Goal: Check status: Check status

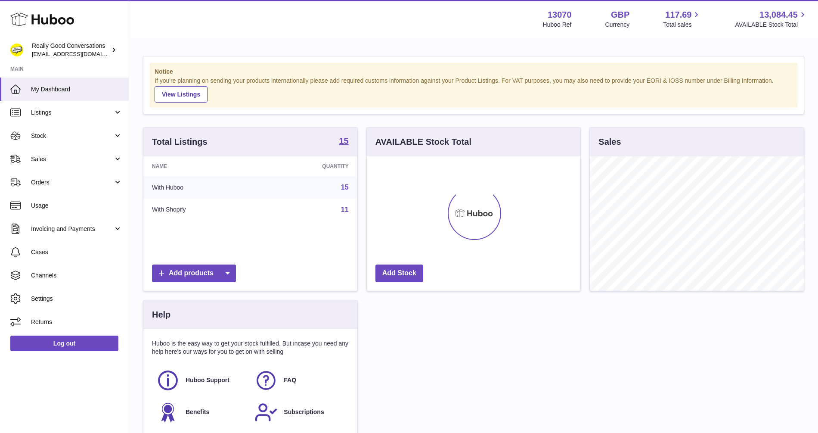
scroll to position [134, 214]
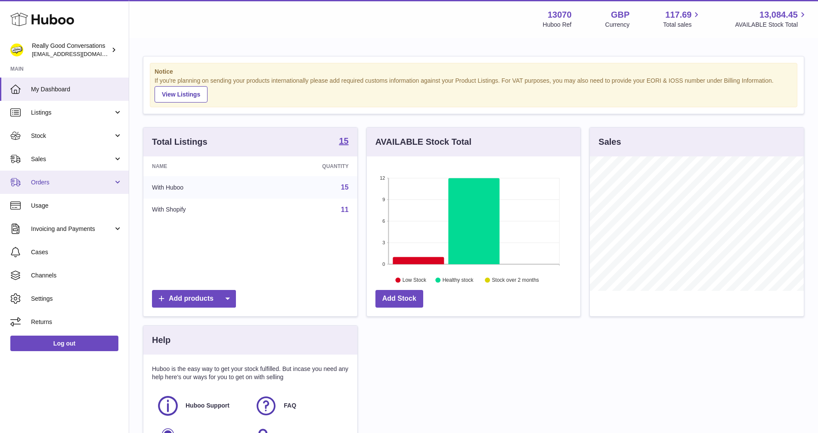
click at [76, 187] on link "Orders" at bounding box center [64, 181] width 129 height 23
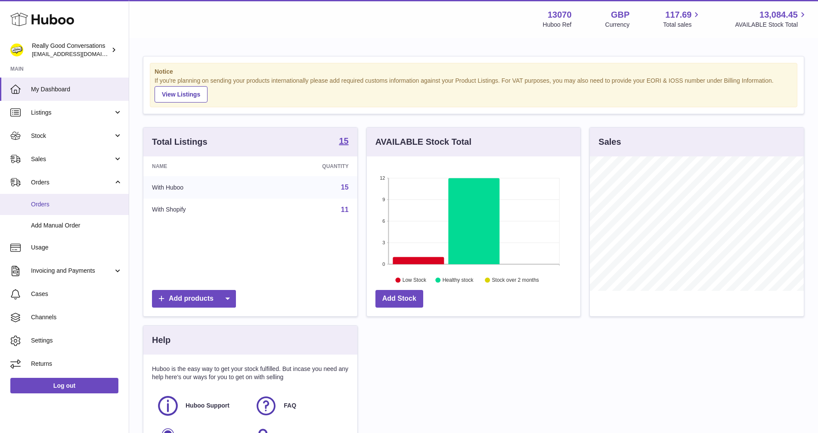
click at [65, 199] on link "Orders" at bounding box center [64, 204] width 129 height 21
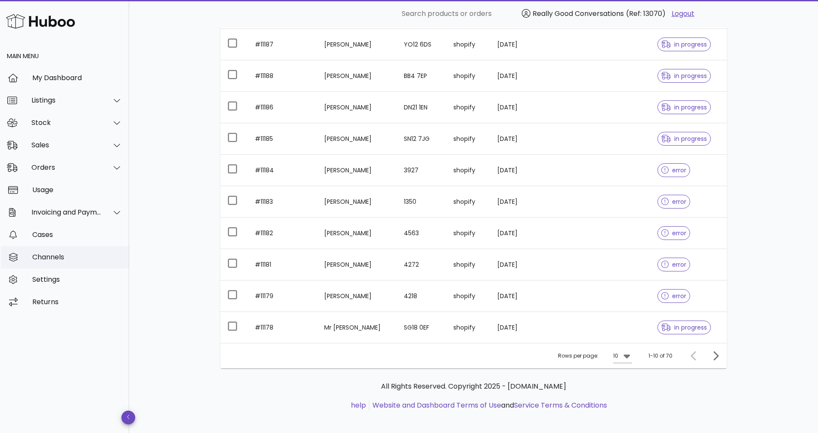
scroll to position [132, 0]
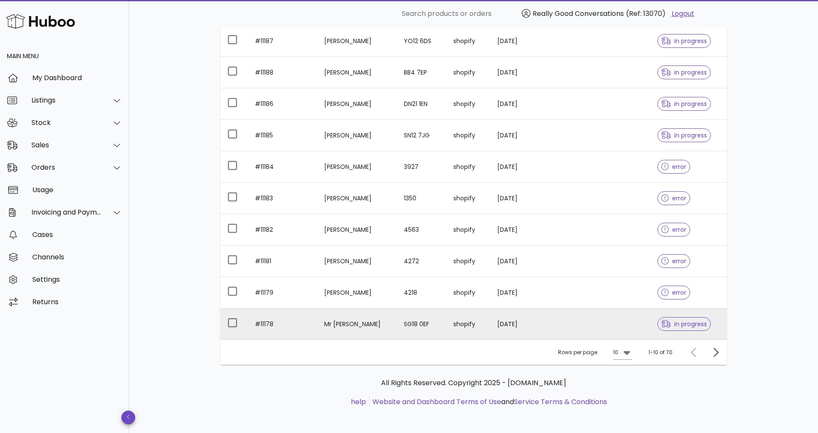
click at [661, 321] on icon at bounding box center [665, 324] width 9 height 8
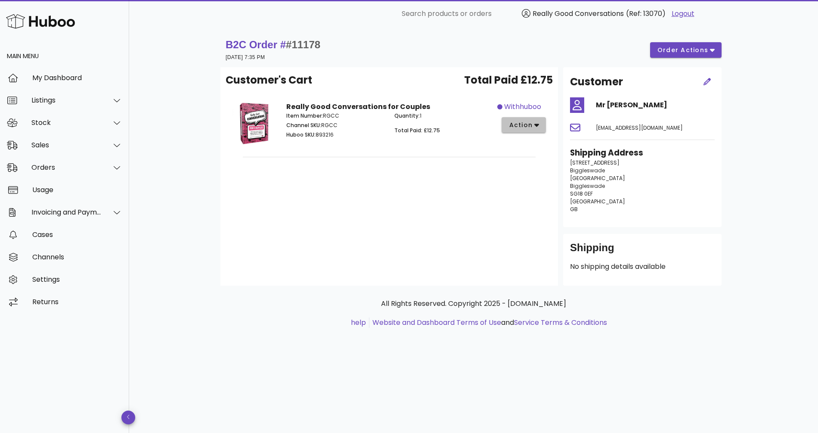
click at [530, 121] on span "action" at bounding box center [520, 125] width 24 height 9
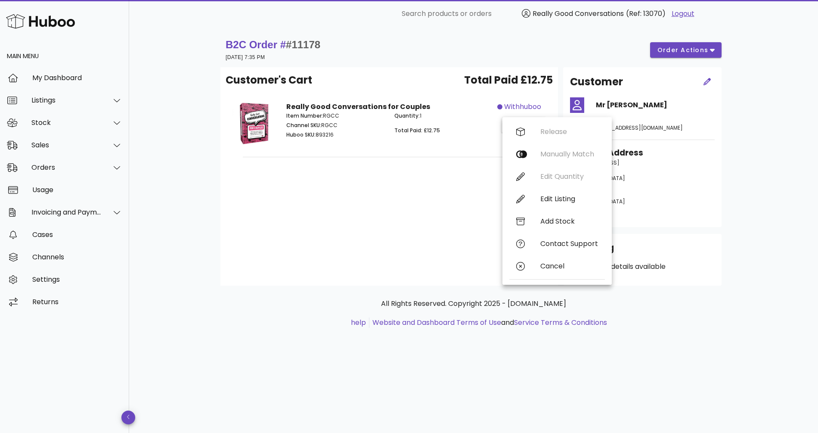
click at [393, 242] on div "Customer's Cart Total Paid £12.75 Really Good Conversations for Couples Item Nu…" at bounding box center [389, 176] width 338 height 218
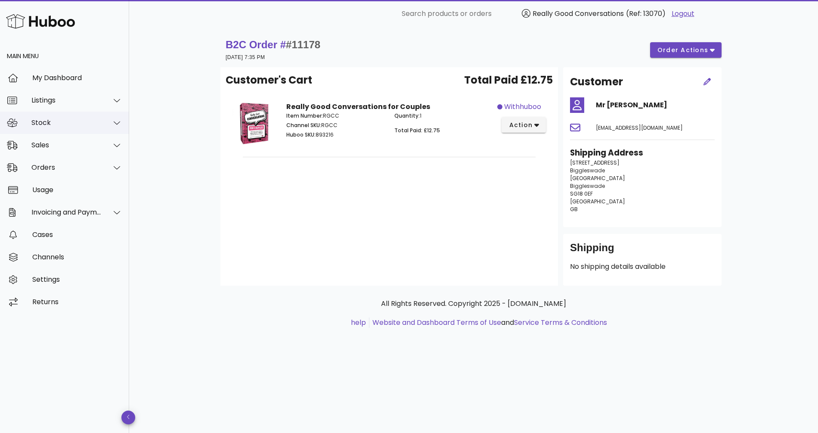
click at [74, 122] on div "Stock" at bounding box center [66, 122] width 70 height 8
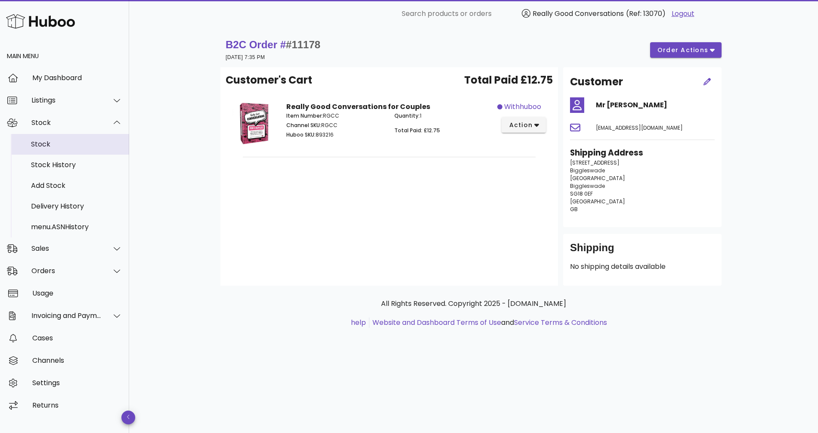
click at [68, 147] on div "Stock" at bounding box center [76, 144] width 91 height 8
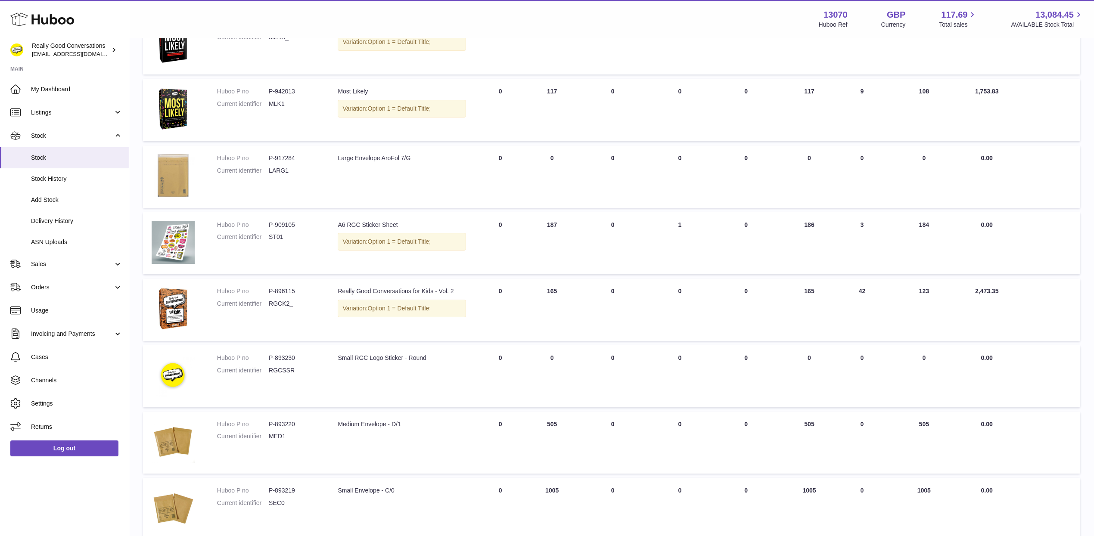
scroll to position [391, 0]
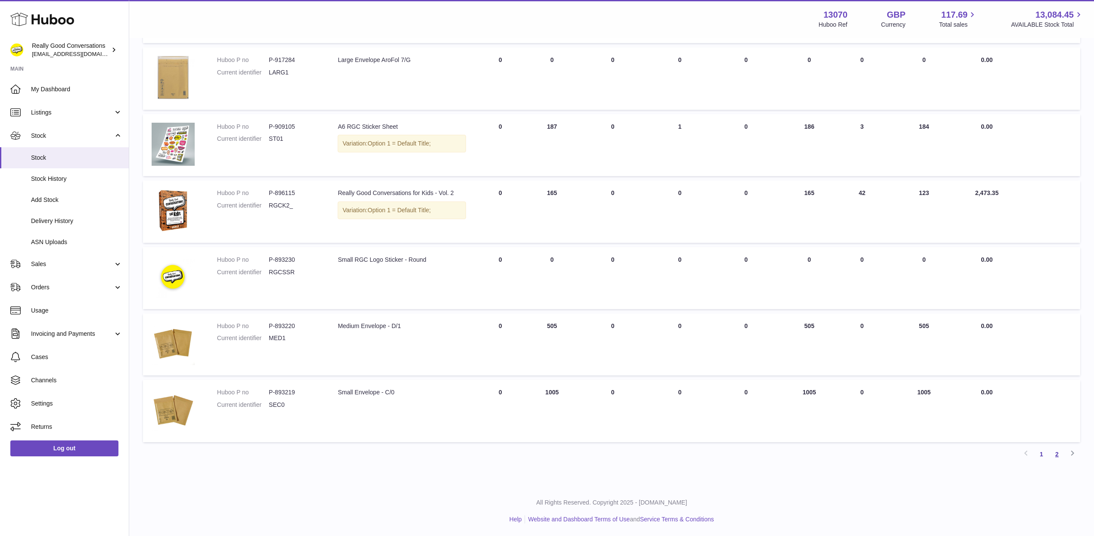
click at [1056, 453] on link "2" at bounding box center [1056, 453] width 15 height 15
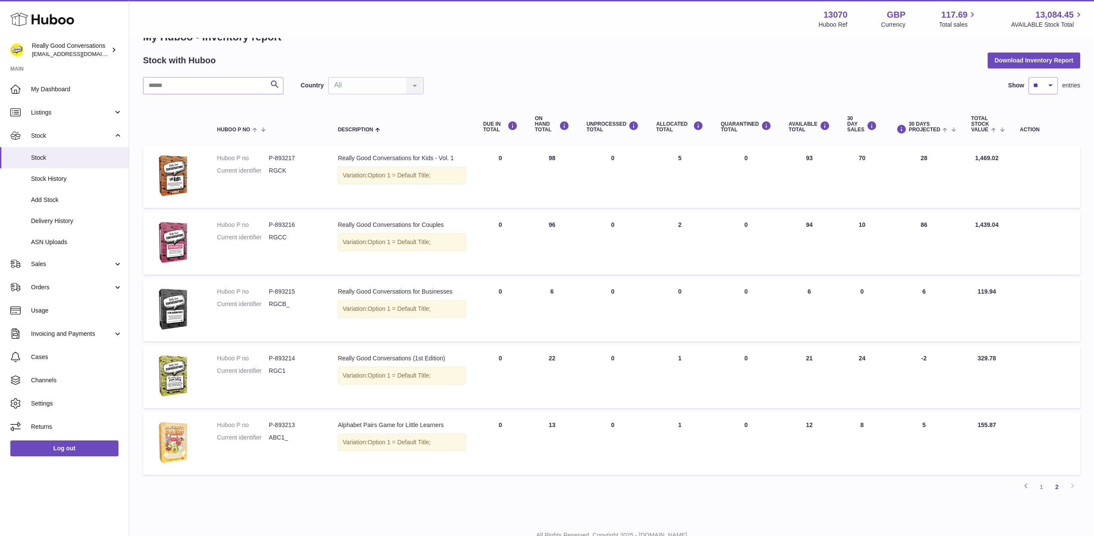
scroll to position [39, 0]
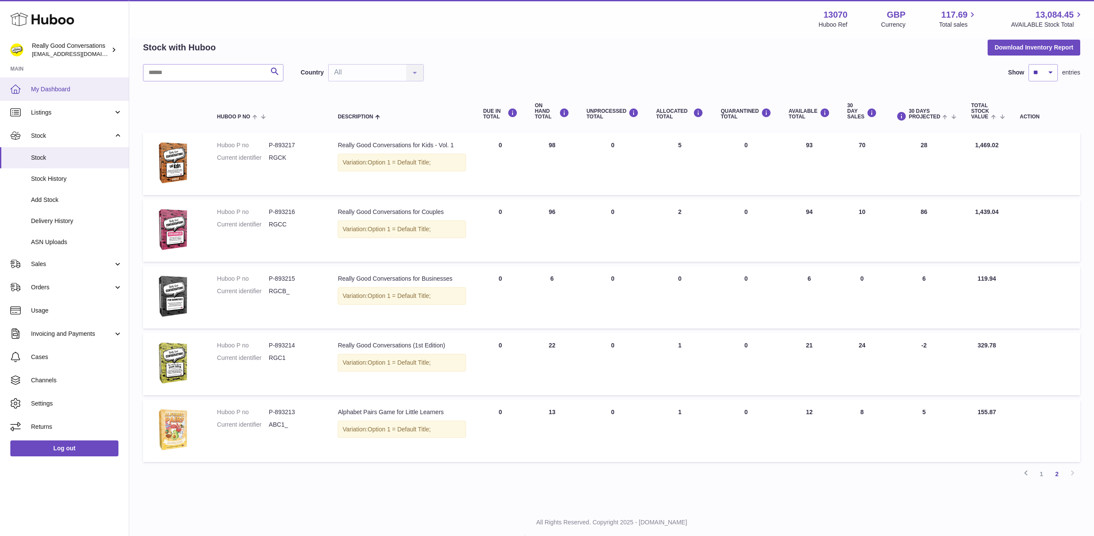
click at [52, 87] on span "My Dashboard" at bounding box center [76, 89] width 91 height 8
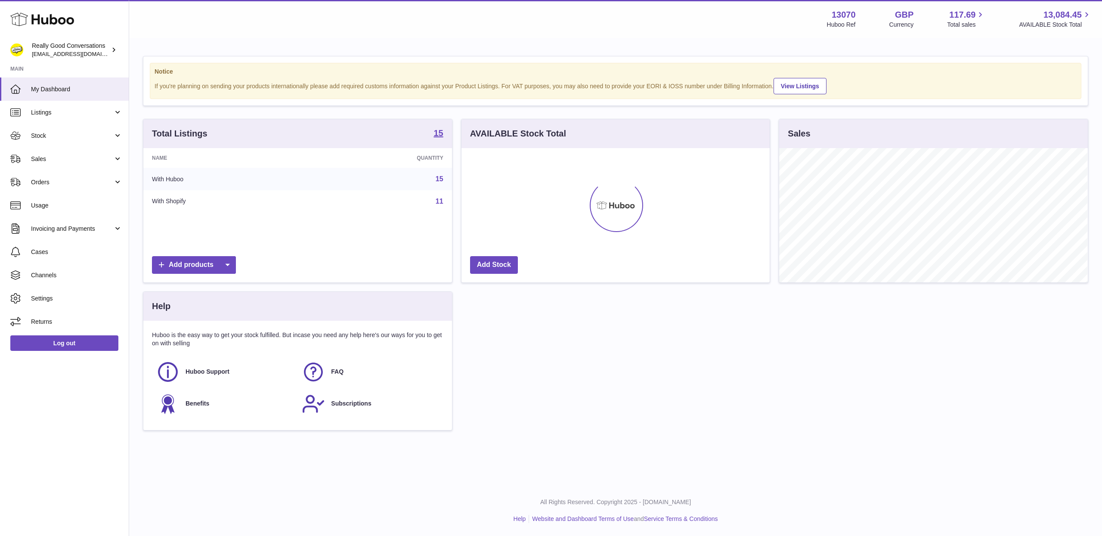
scroll to position [134, 308]
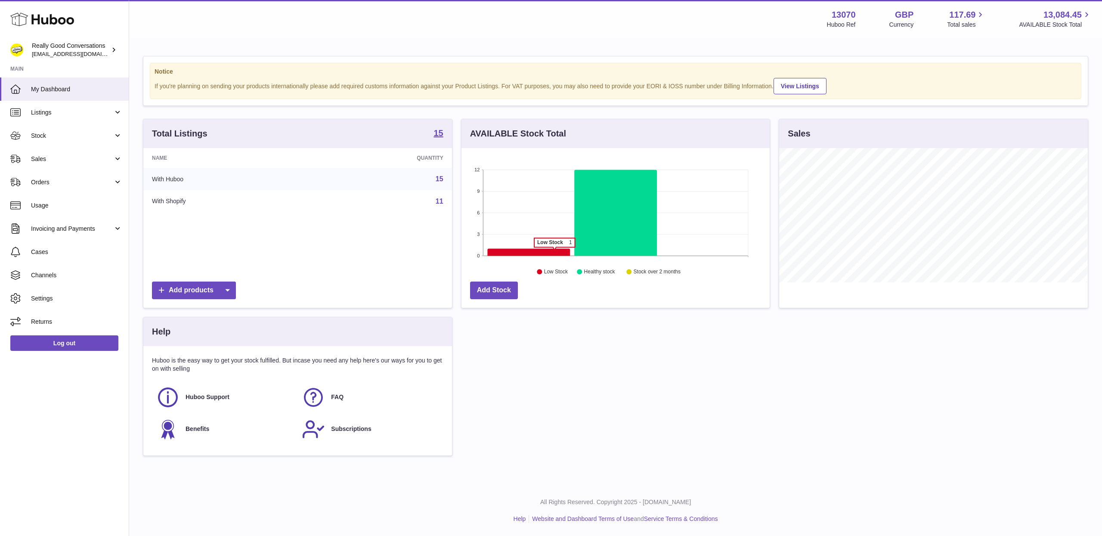
click at [555, 253] on icon at bounding box center [528, 252] width 83 height 7
